Goal: Navigation & Orientation: Find specific page/section

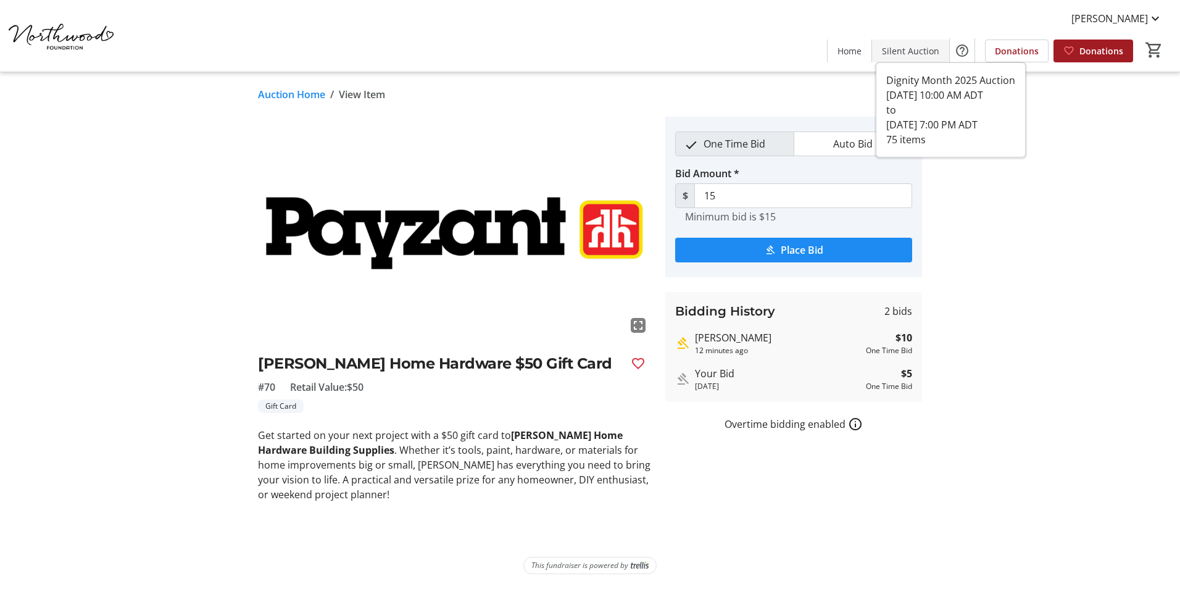
click at [784, 54] on span "Silent Auction" at bounding box center [910, 50] width 57 height 13
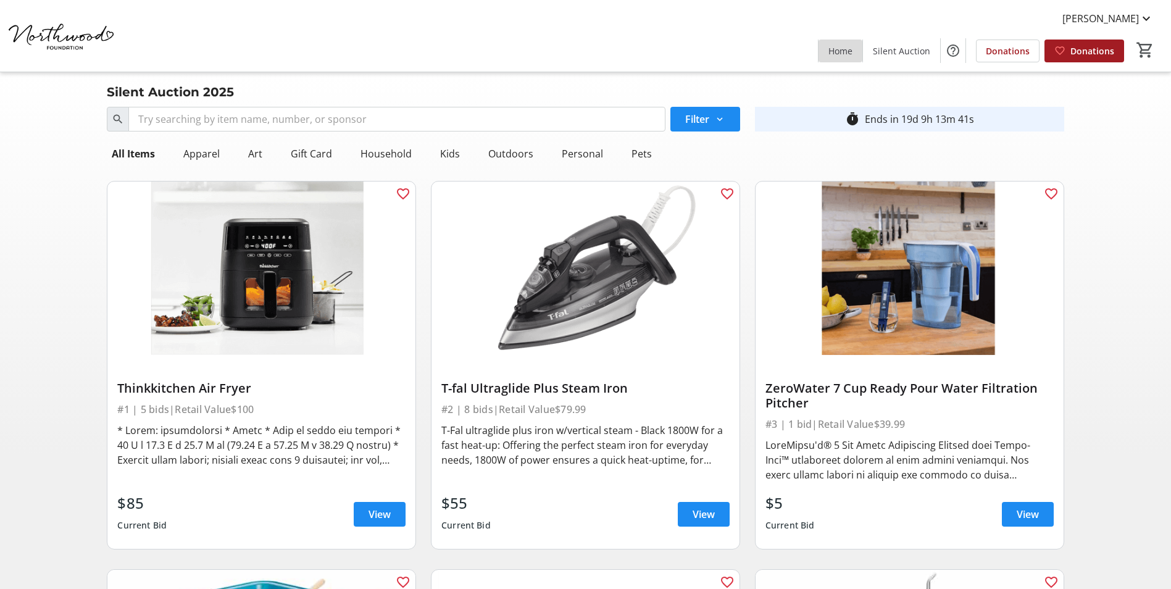
click at [784, 46] on span "Home" at bounding box center [840, 50] width 24 height 13
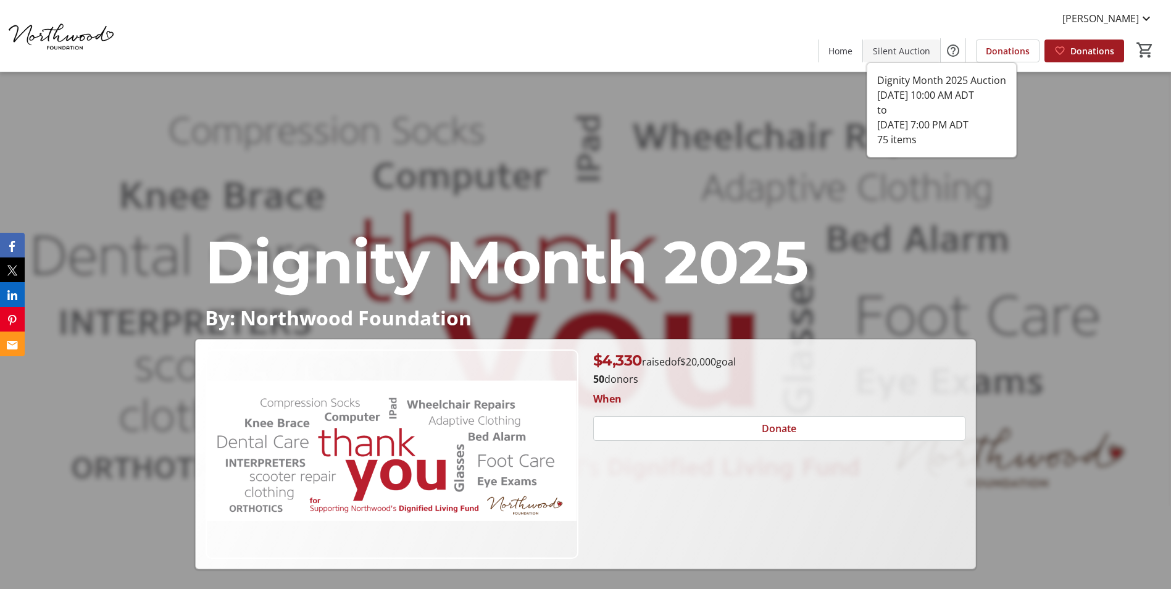
click at [784, 52] on span "Silent Auction" at bounding box center [901, 50] width 57 height 13
